Goal: Task Accomplishment & Management: Complete application form

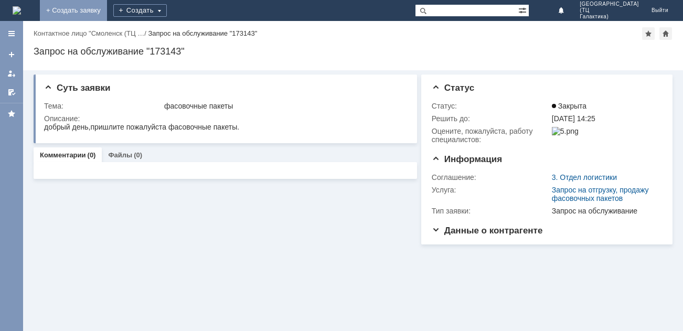
click at [107, 6] on link "+ Создать заявку" at bounding box center [73, 10] width 67 height 21
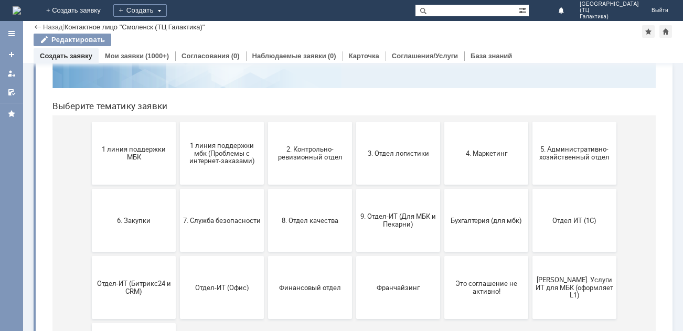
scroll to position [105, 0]
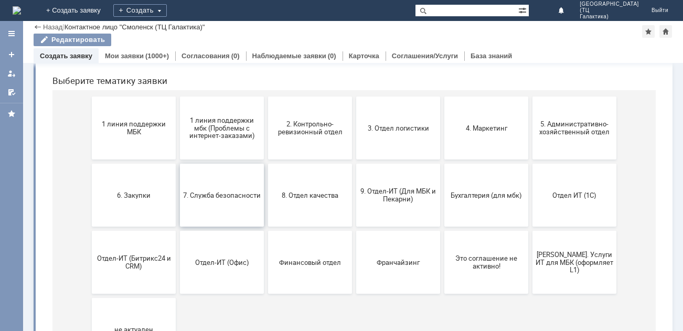
click at [223, 191] on span "7. Служба безопасности" at bounding box center [222, 195] width 78 height 8
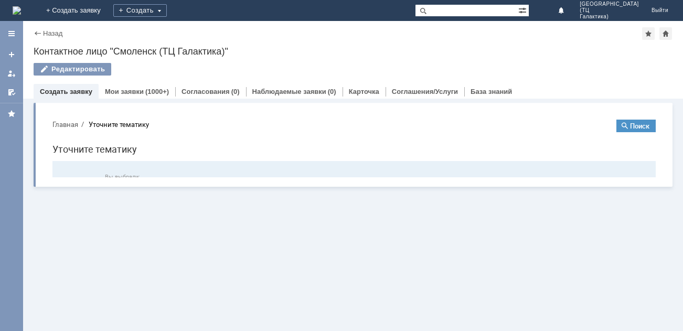
scroll to position [0, 0]
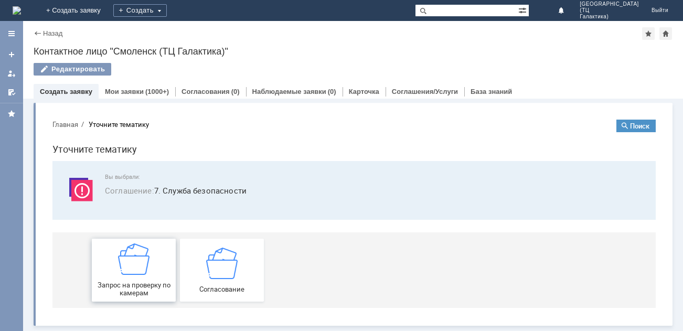
click at [138, 259] on img at bounding box center [133, 258] width 31 height 31
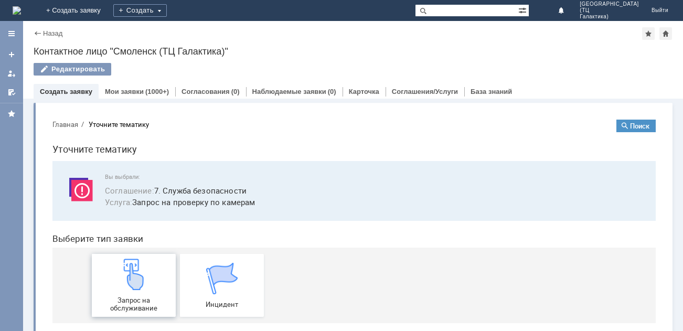
click at [146, 266] on div "Запрос на обслуживание" at bounding box center [134, 285] width 78 height 53
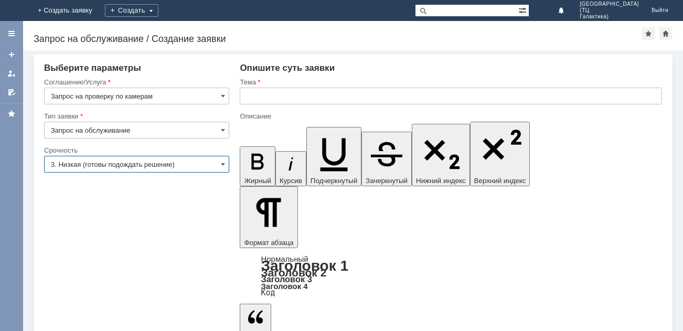
click at [217, 166] on input "3. Низкая (готовы подождать решение)" at bounding box center [136, 164] width 185 height 17
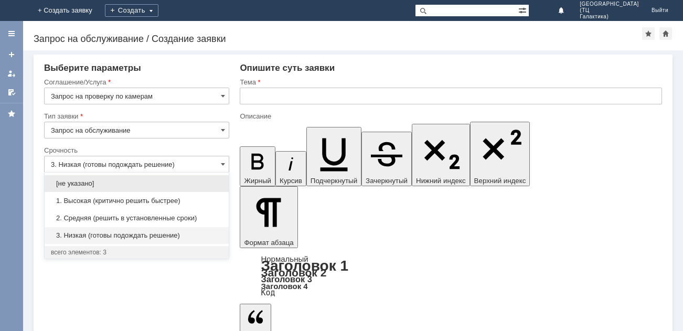
drag, startPoint x: 106, startPoint y: 203, endPoint x: 122, endPoint y: 192, distance: 19.6
click at [106, 202] on span "1. Высокая (критично решить быстрее)" at bounding box center [136, 201] width 171 height 8
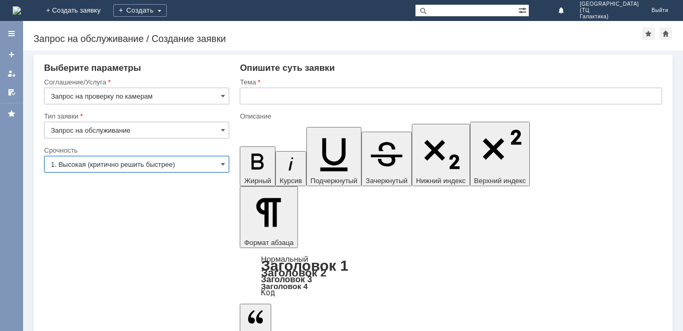
type input "1. Высокая (критично решить быстрее)"
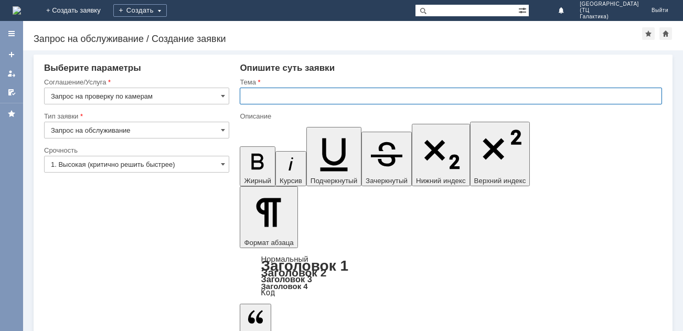
click at [252, 94] on input "text" at bounding box center [451, 96] width 422 height 17
type input "кража"
